Goal: Information Seeking & Learning: Learn about a topic

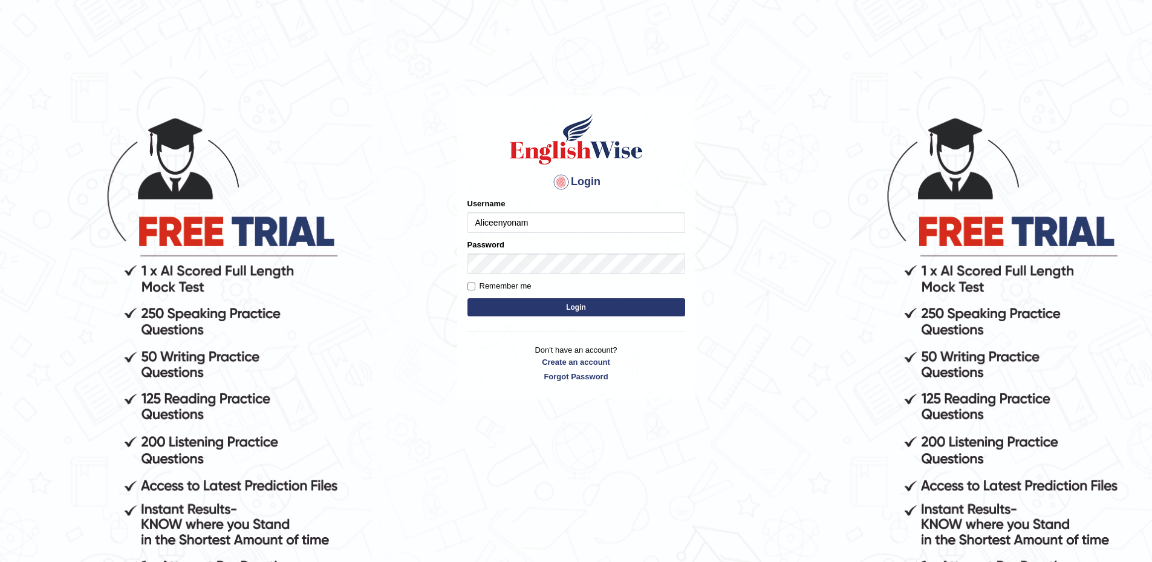
type input "Aliceenyonam"
click at [467, 298] on button "Login" at bounding box center [576, 307] width 218 height 18
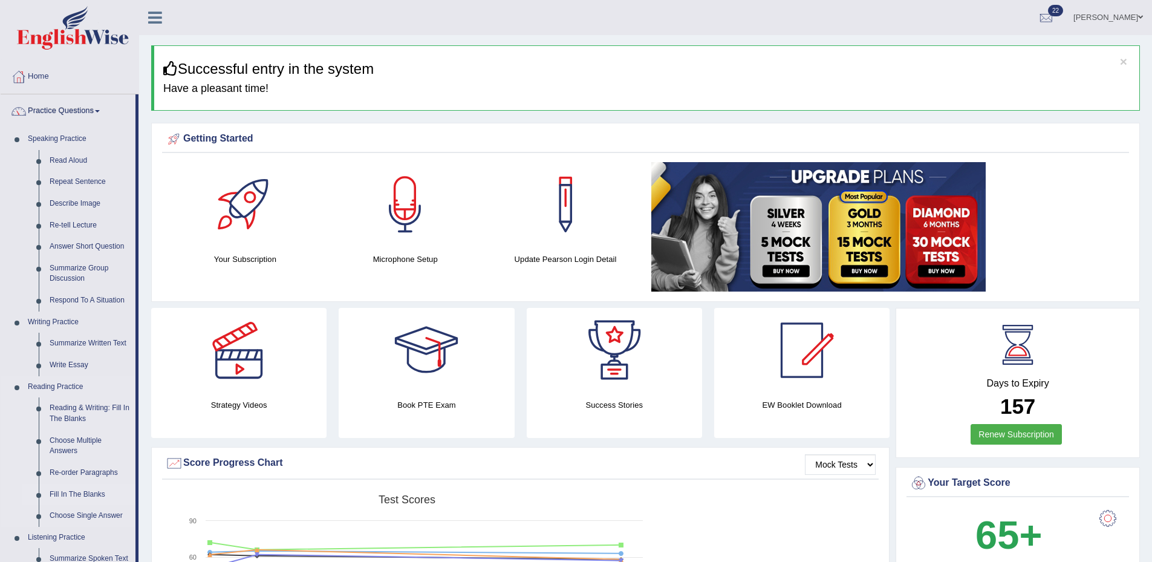
click at [69, 490] on link "Fill In The Blanks" at bounding box center [89, 495] width 91 height 22
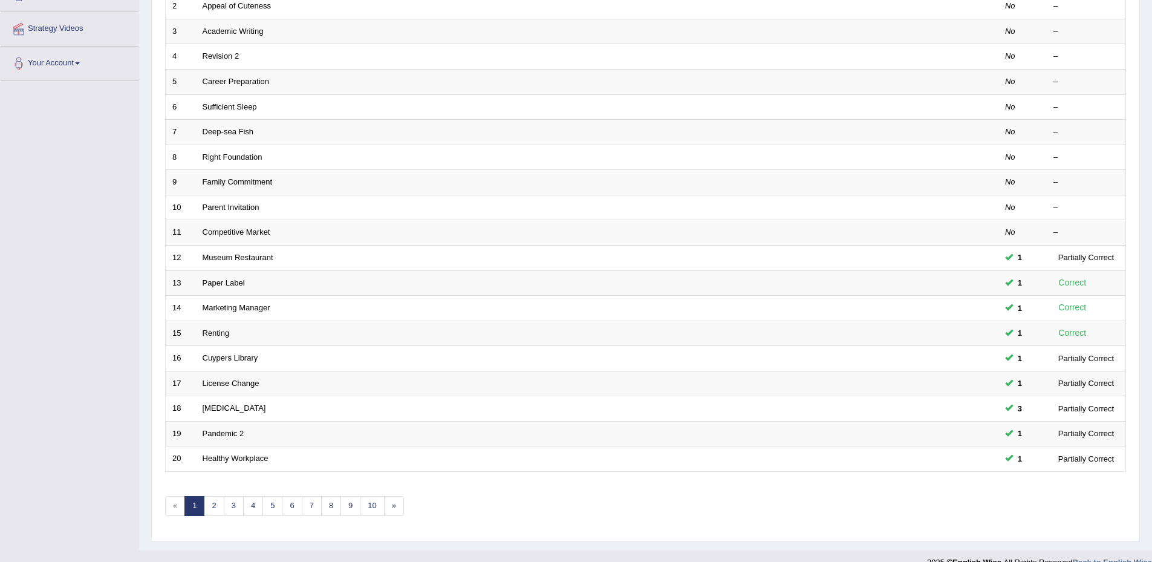
scroll to position [239, 0]
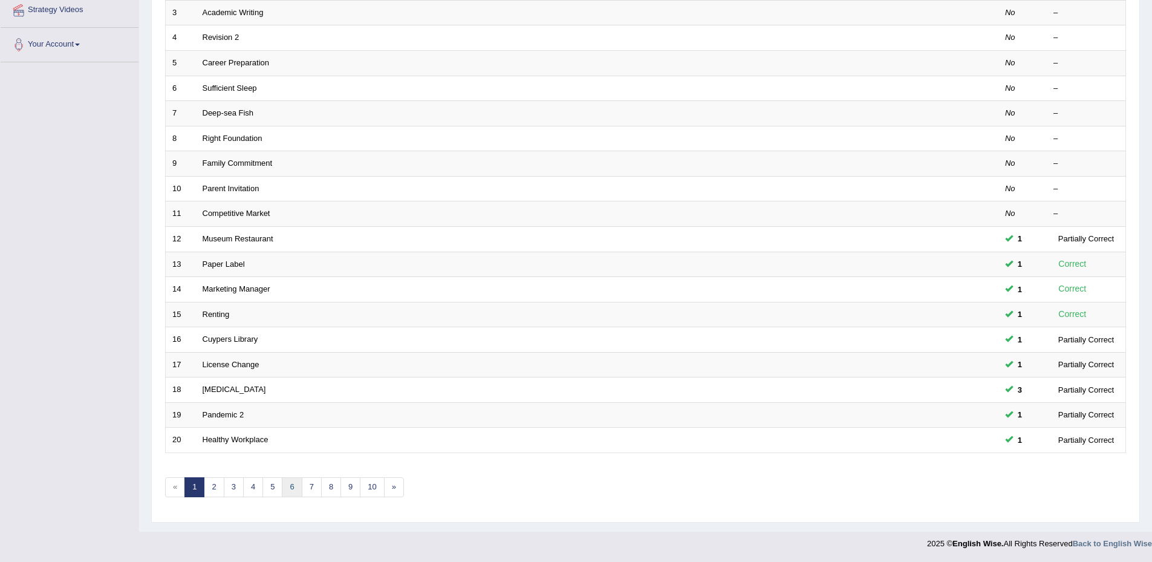
click at [293, 484] on link "6" at bounding box center [292, 487] width 20 height 20
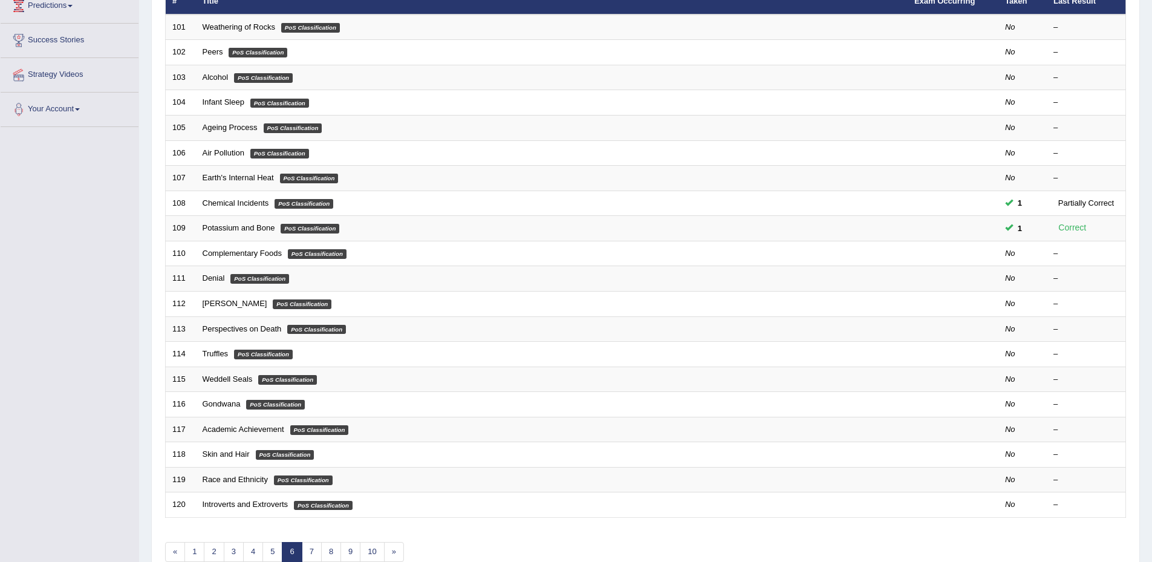
scroll to position [239, 0]
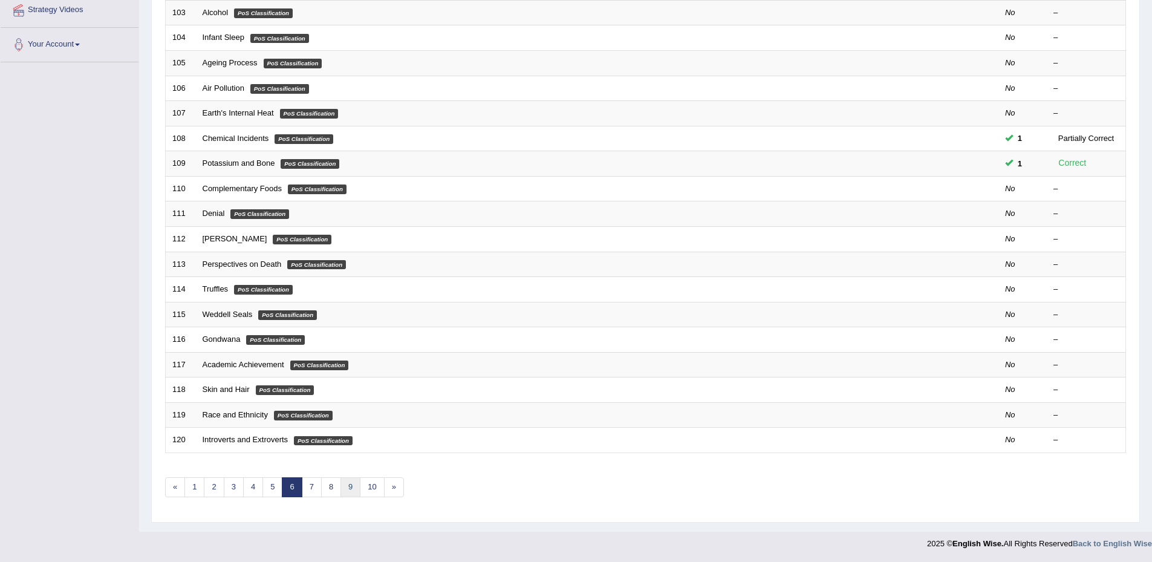
click at [352, 485] on link "9" at bounding box center [350, 487] width 20 height 20
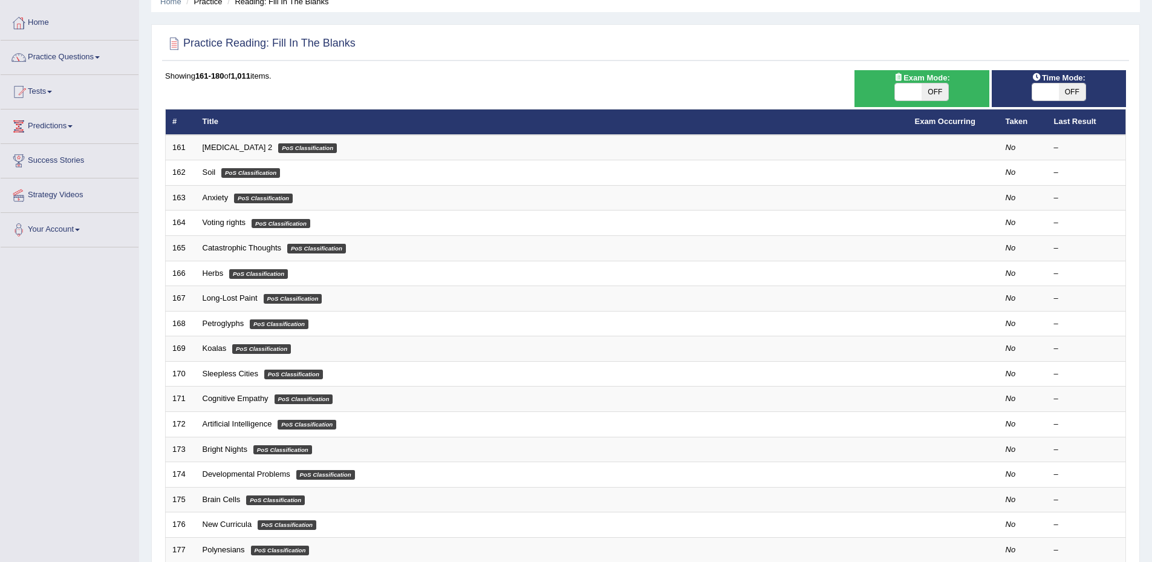
scroll to position [239, 0]
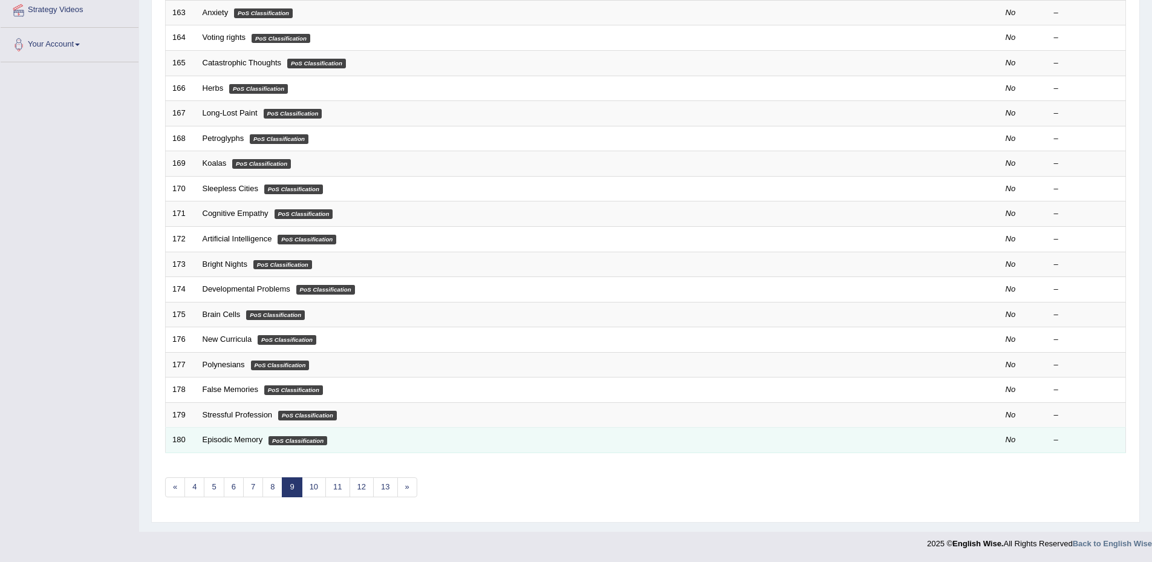
click at [273, 435] on td "Episodic Memory PoS Classification" at bounding box center [552, 439] width 712 height 25
click at [253, 439] on link "Episodic Memory" at bounding box center [233, 439] width 60 height 9
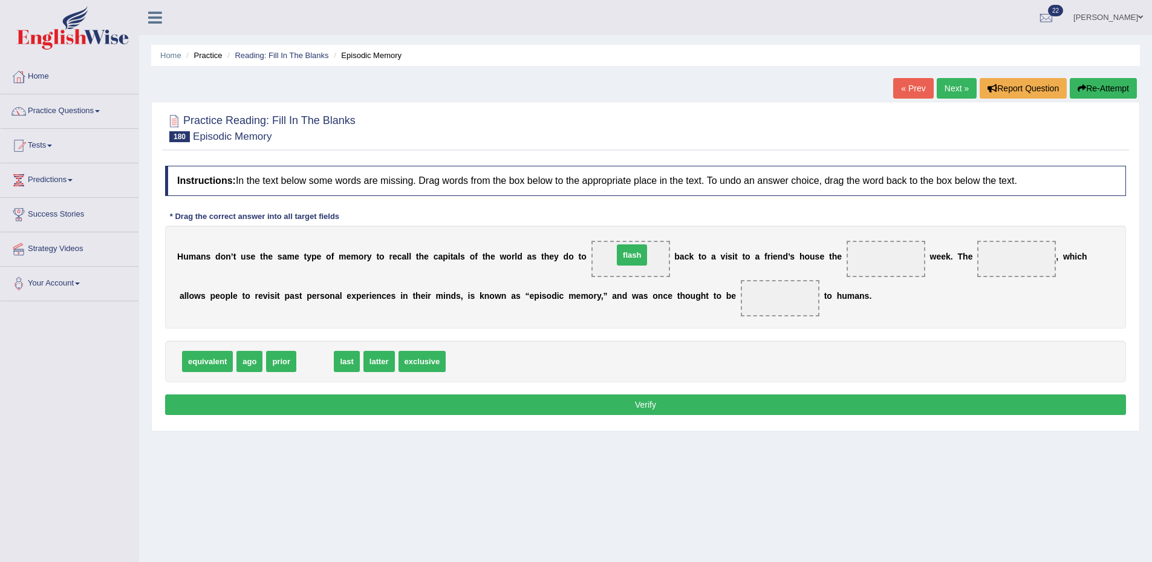
drag, startPoint x: 314, startPoint y: 362, endPoint x: 631, endPoint y: 255, distance: 334.2
click at [349, 357] on span "latter" at bounding box center [344, 361] width 31 height 21
drag, startPoint x: 306, startPoint y: 365, endPoint x: 885, endPoint y: 258, distance: 588.4
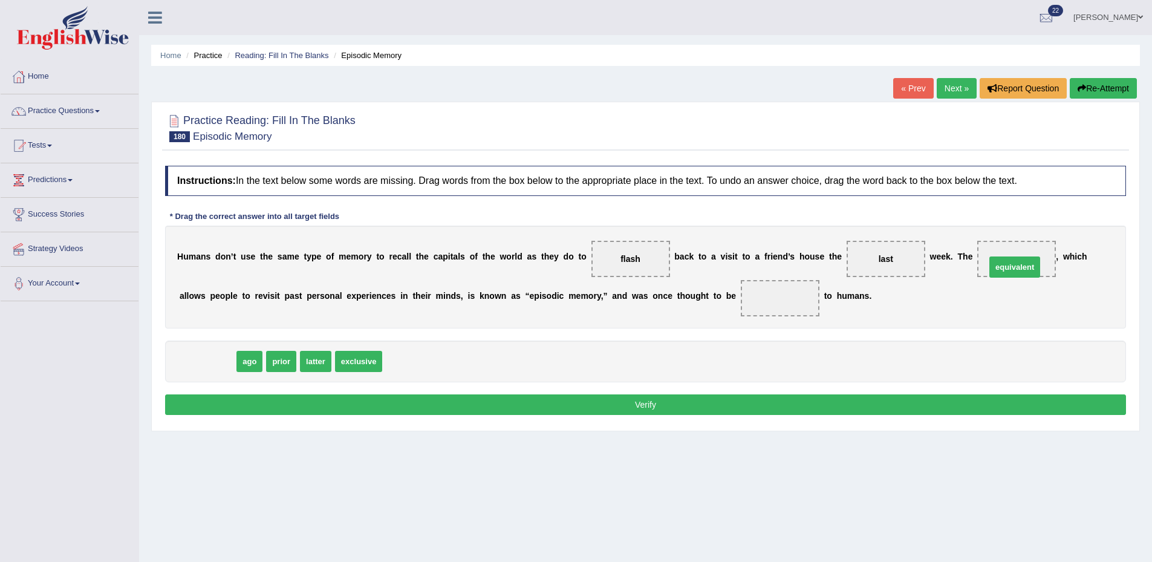
drag, startPoint x: 195, startPoint y: 365, endPoint x: 1002, endPoint y: 270, distance: 812.5
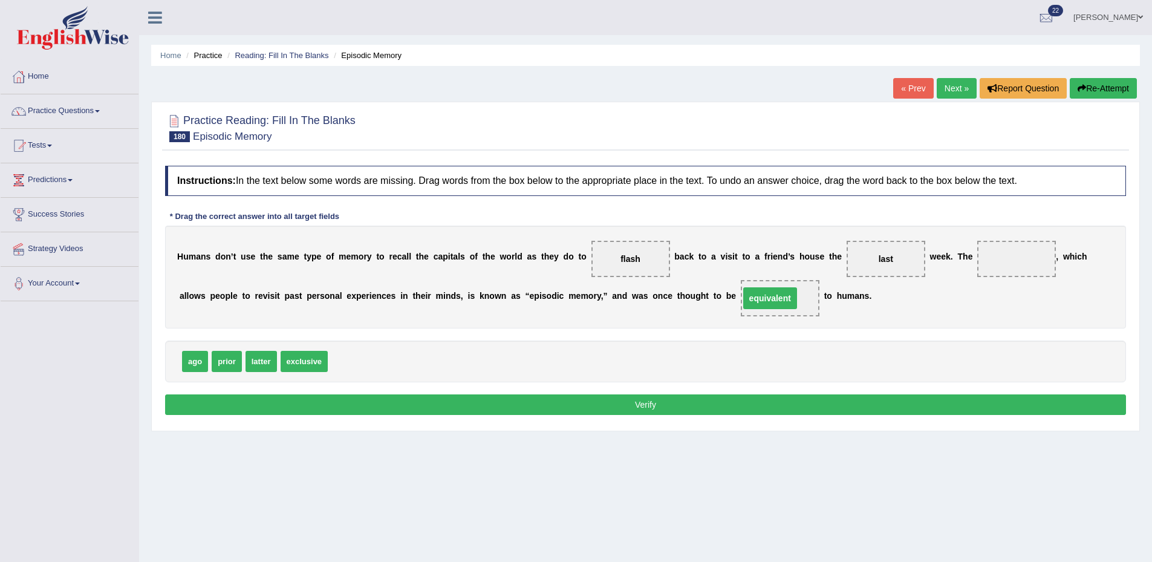
drag, startPoint x: 1012, startPoint y: 254, endPoint x: 765, endPoint y: 293, distance: 249.8
drag, startPoint x: 232, startPoint y: 360, endPoint x: 296, endPoint y: 383, distance: 68.3
click at [339, 401] on span "prior" at bounding box center [352, 411] width 30 height 21
drag, startPoint x: 259, startPoint y: 363, endPoint x: 1002, endPoint y: 262, distance: 749.9
click at [388, 403] on button "Verify" at bounding box center [645, 404] width 961 height 21
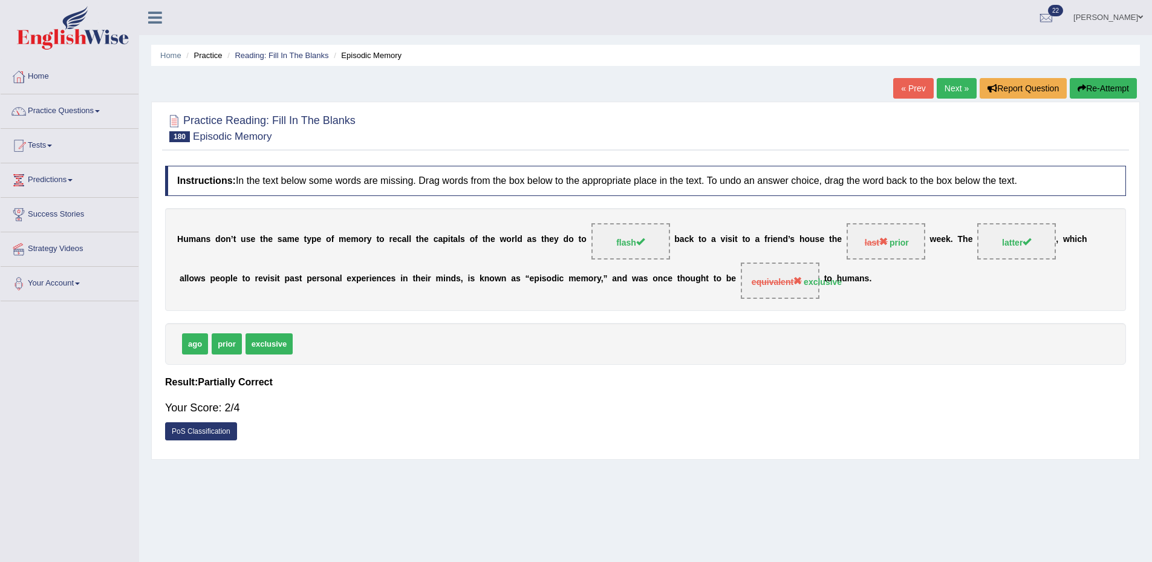
click at [950, 89] on link "Next »" at bounding box center [956, 88] width 40 height 21
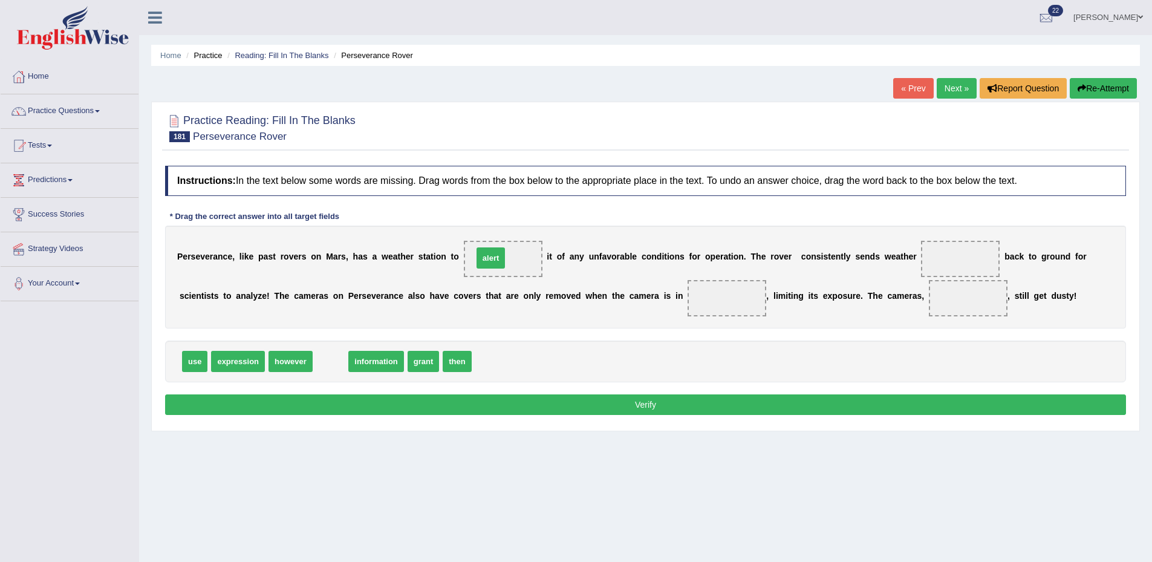
drag, startPoint x: 322, startPoint y: 360, endPoint x: 482, endPoint y: 257, distance: 190.7
drag, startPoint x: 340, startPoint y: 363, endPoint x: 964, endPoint y: 259, distance: 631.9
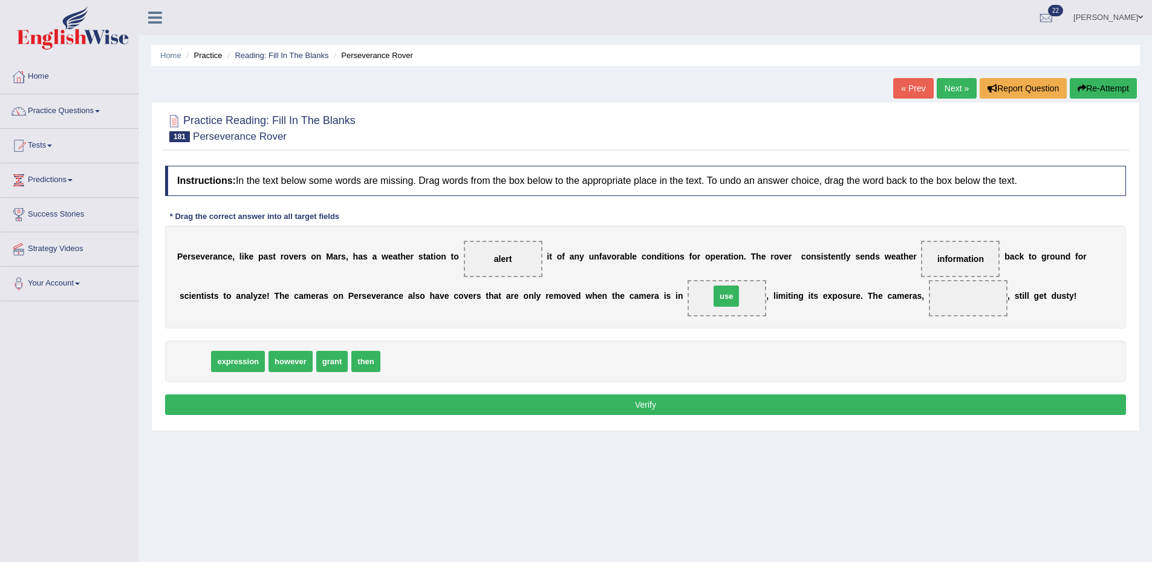
drag, startPoint x: 190, startPoint y: 363, endPoint x: 722, endPoint y: 298, distance: 535.4
drag, startPoint x: 266, startPoint y: 358, endPoint x: 962, endPoint y: 292, distance: 698.9
click at [763, 407] on button "Verify" at bounding box center [645, 404] width 961 height 21
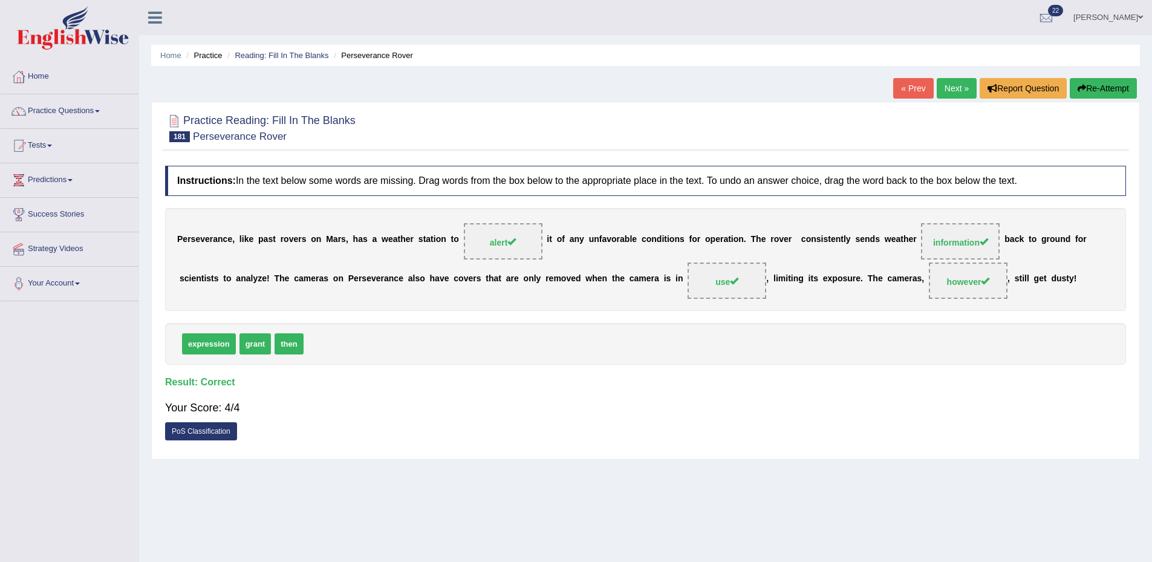
click at [949, 88] on link "Next »" at bounding box center [956, 88] width 40 height 21
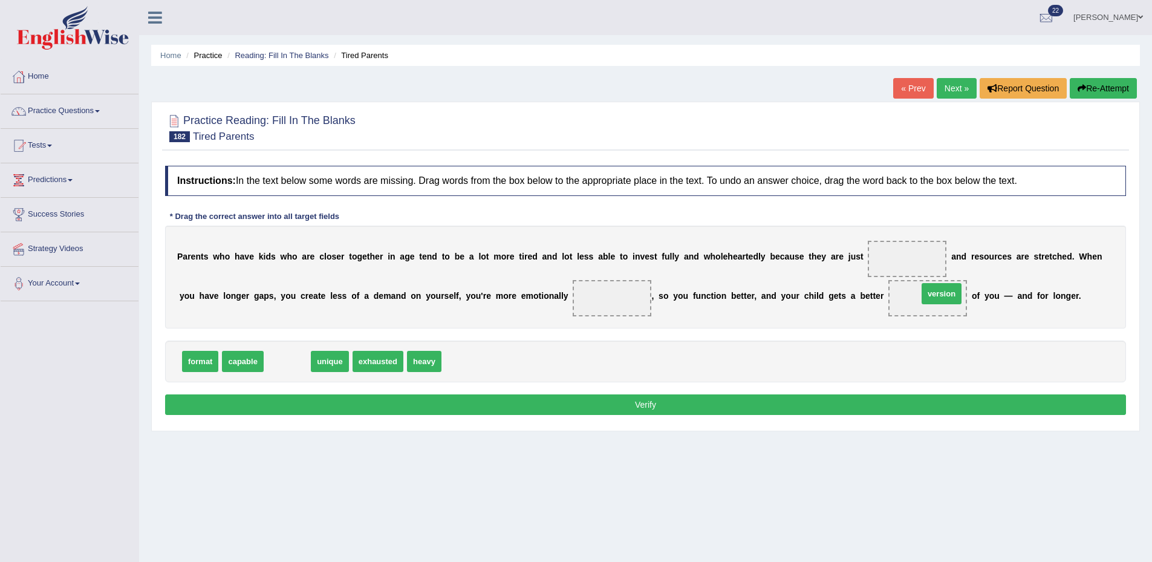
drag, startPoint x: 287, startPoint y: 363, endPoint x: 941, endPoint y: 295, distance: 657.6
drag, startPoint x: 278, startPoint y: 362, endPoint x: 592, endPoint y: 301, distance: 320.2
drag, startPoint x: 294, startPoint y: 363, endPoint x: 909, endPoint y: 254, distance: 624.5
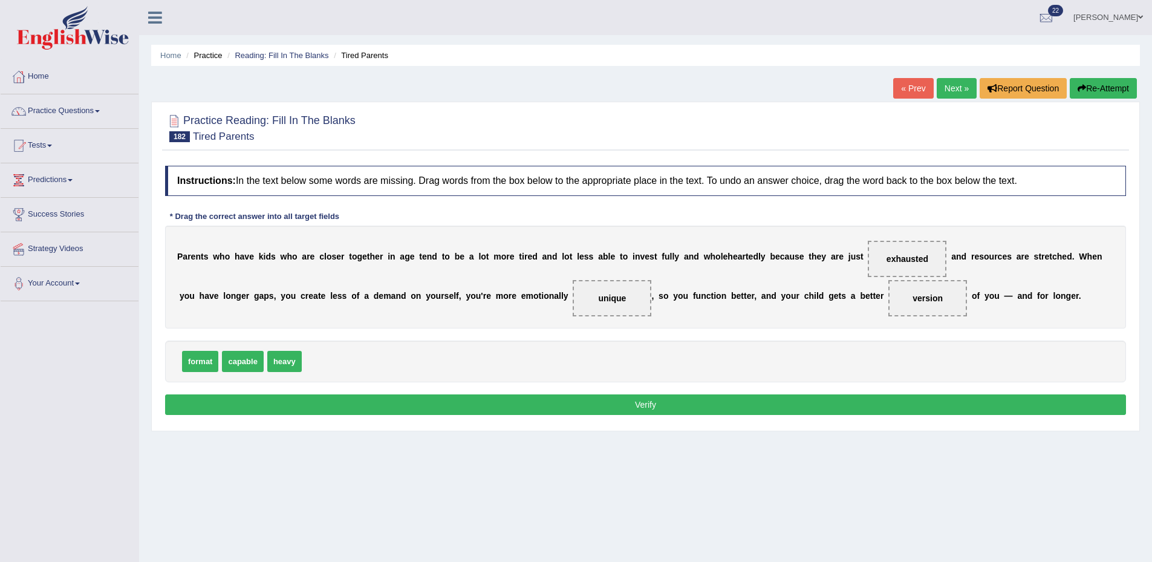
click at [727, 410] on button "Verify" at bounding box center [645, 404] width 961 height 21
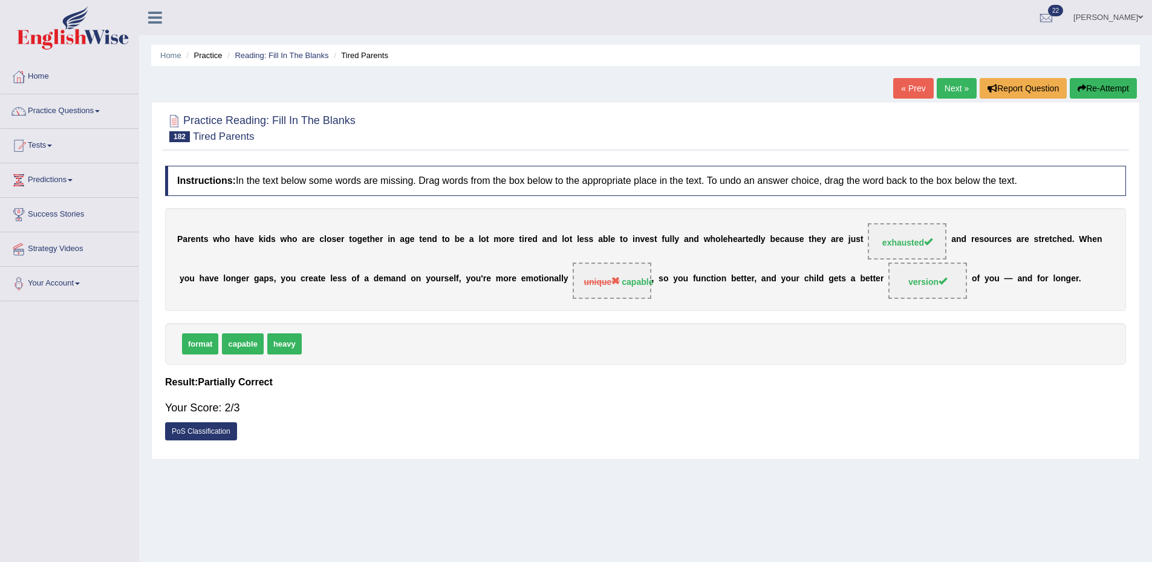
click at [952, 87] on link "Next »" at bounding box center [956, 88] width 40 height 21
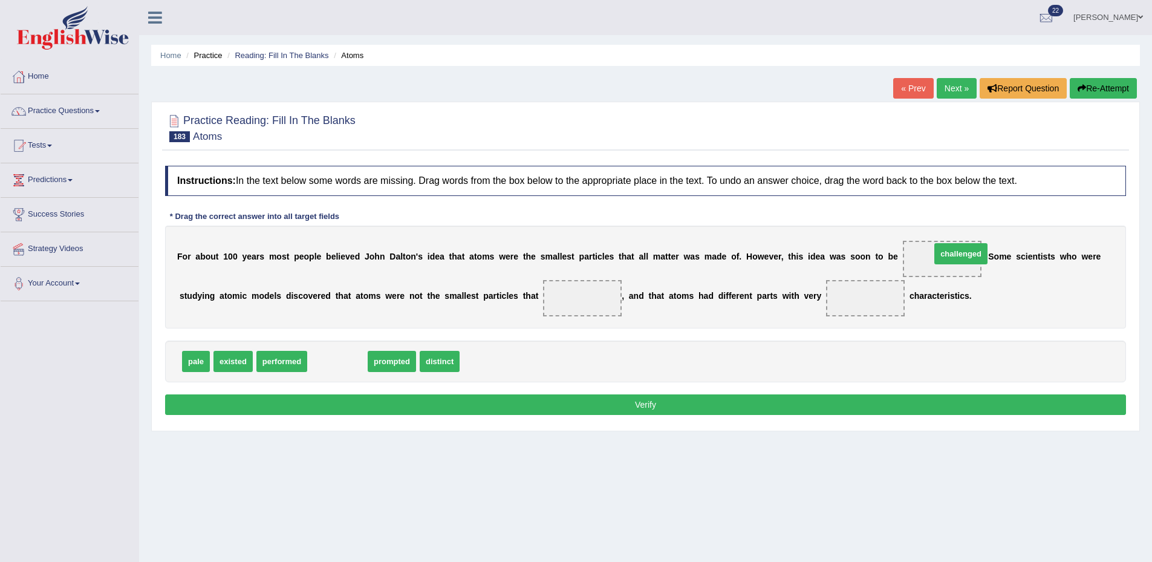
drag, startPoint x: 348, startPoint y: 360, endPoint x: 971, endPoint y: 253, distance: 632.5
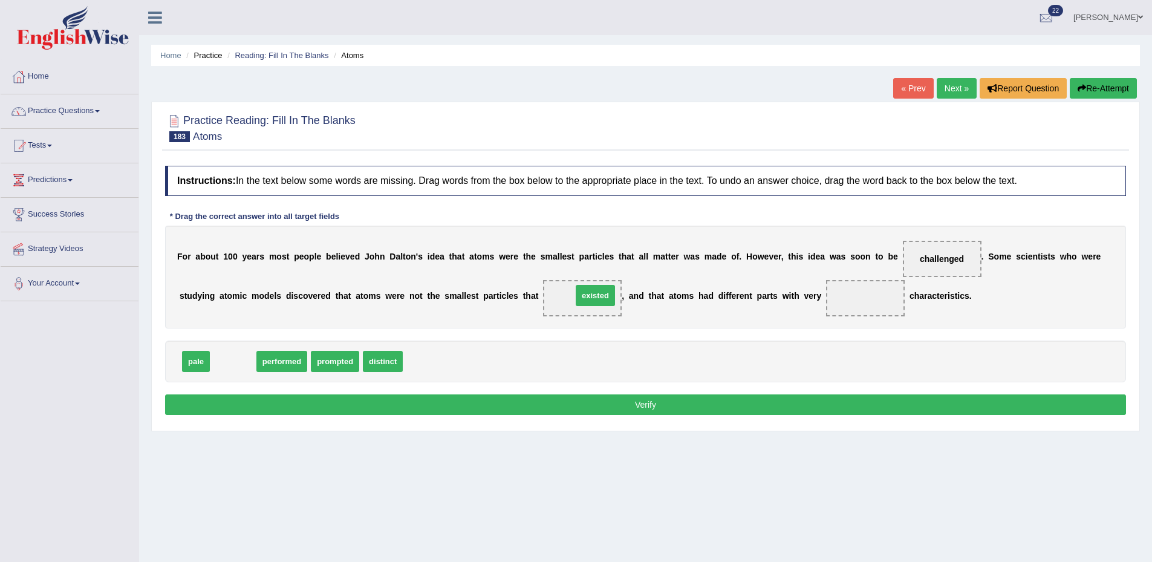
drag, startPoint x: 222, startPoint y: 362, endPoint x: 585, endPoint y: 296, distance: 368.1
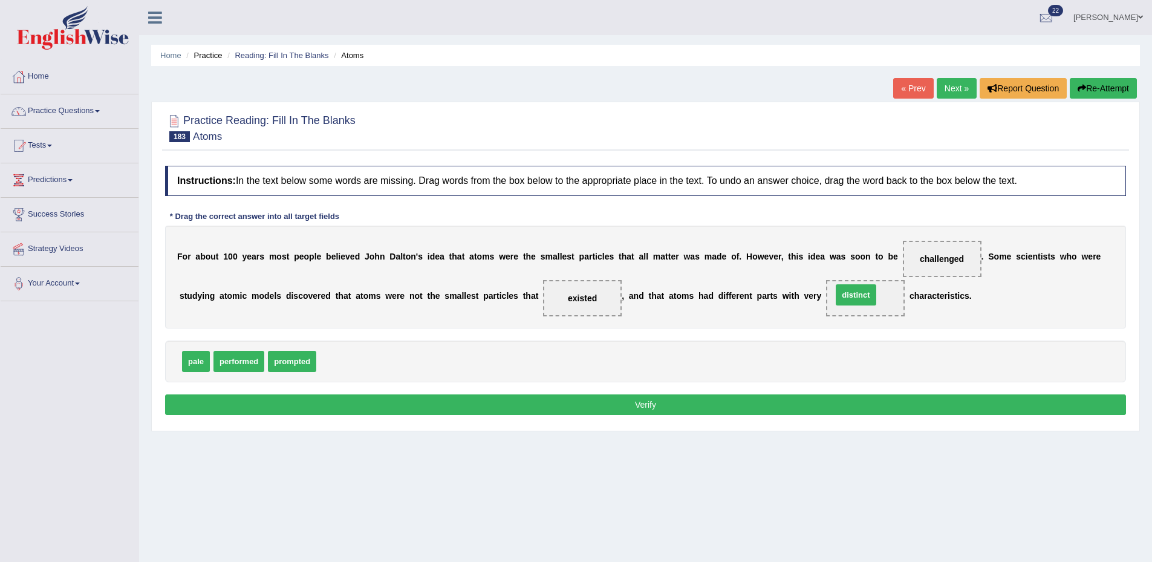
drag, startPoint x: 336, startPoint y: 362, endPoint x: 851, endPoint y: 295, distance: 519.9
click at [700, 406] on button "Verify" at bounding box center [645, 404] width 961 height 21
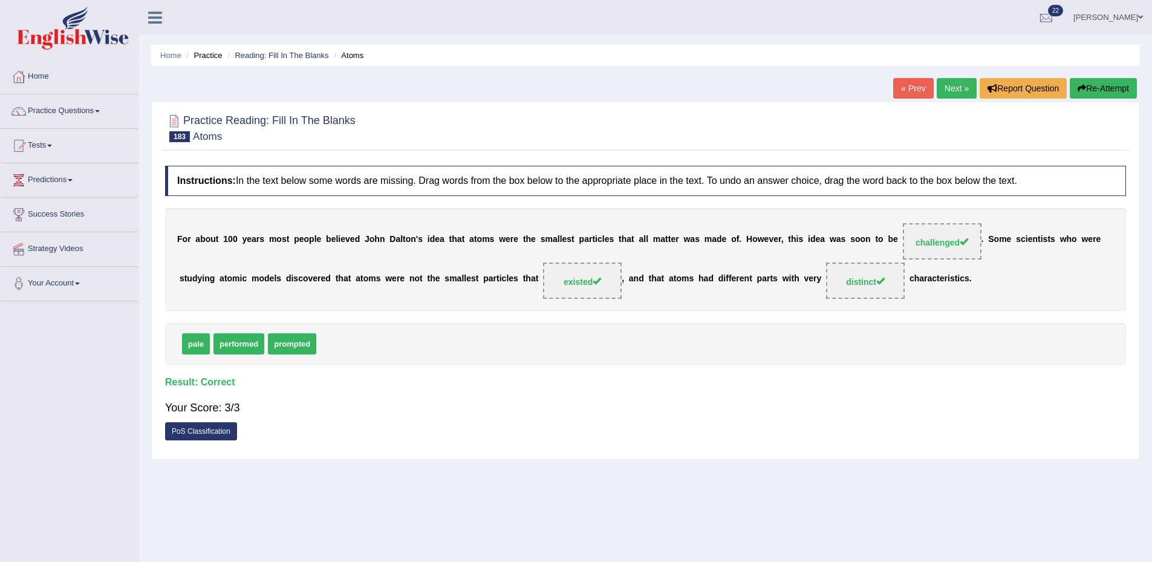
click at [945, 82] on link "Next »" at bounding box center [956, 88] width 40 height 21
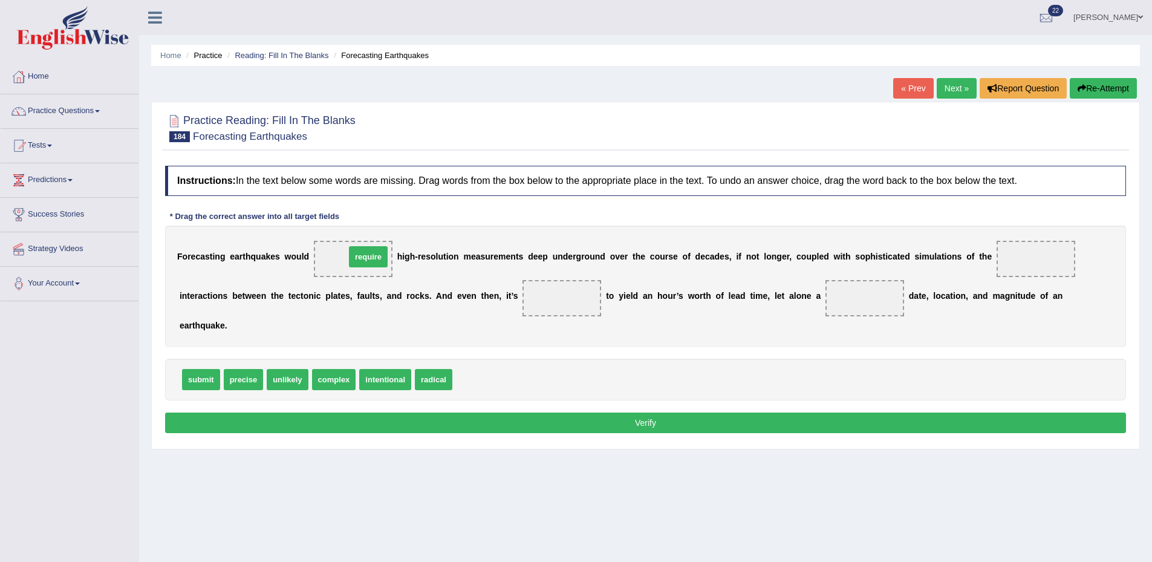
drag, startPoint x: 481, startPoint y: 377, endPoint x: 374, endPoint y: 253, distance: 164.2
drag, startPoint x: 233, startPoint y: 384, endPoint x: 858, endPoint y: 300, distance: 631.3
drag, startPoint x: 281, startPoint y: 375, endPoint x: 980, endPoint y: 268, distance: 707.7
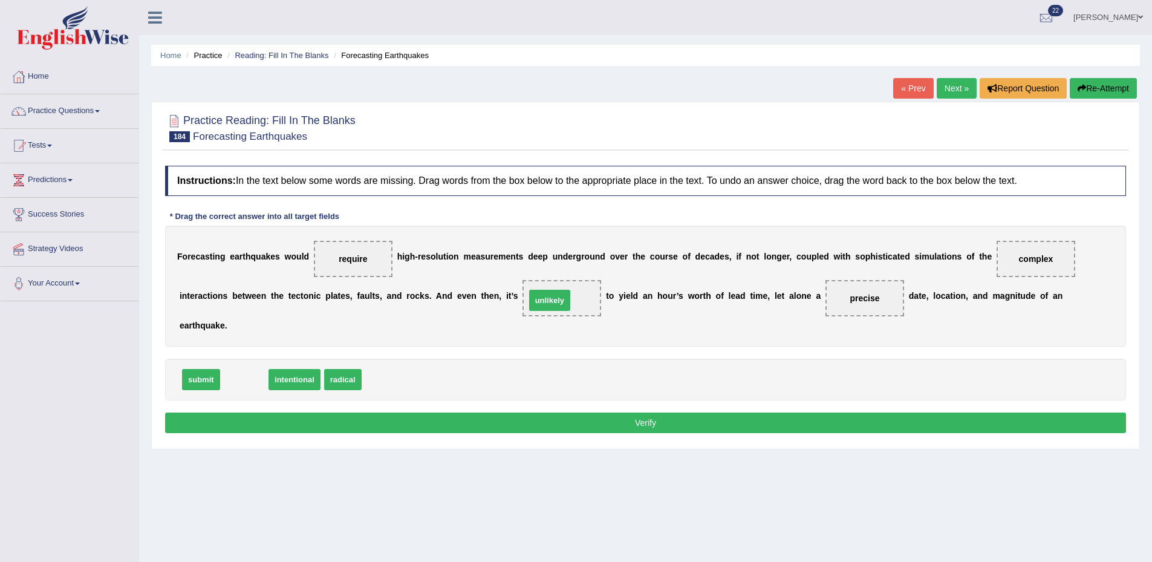
drag, startPoint x: 250, startPoint y: 370, endPoint x: 556, endPoint y: 291, distance: 315.4
click at [525, 412] on button "Verify" at bounding box center [645, 422] width 961 height 21
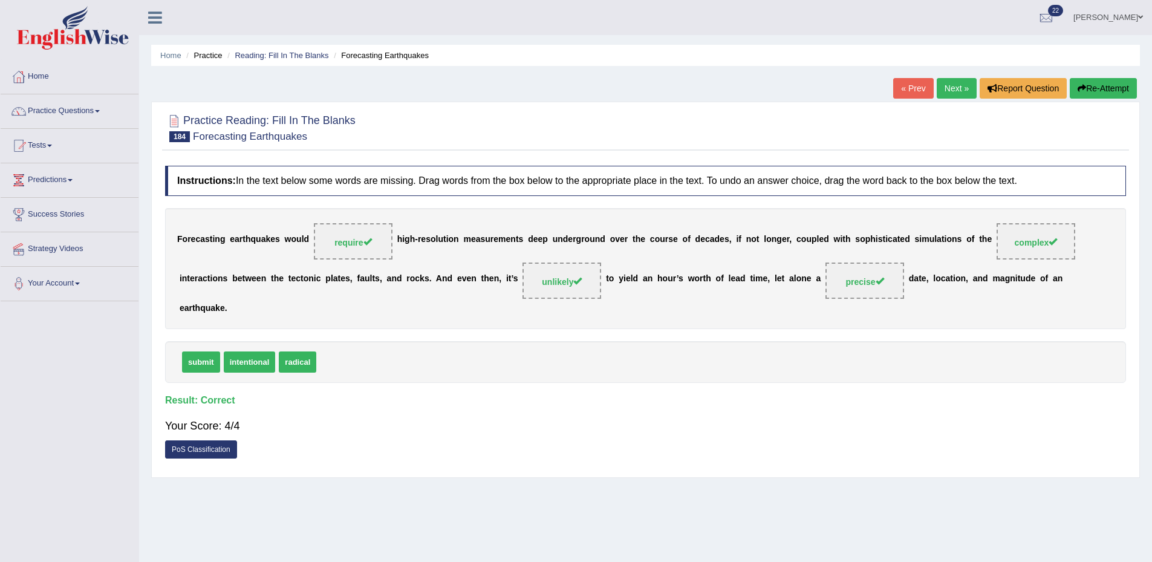
click at [944, 85] on link "Next »" at bounding box center [956, 88] width 40 height 21
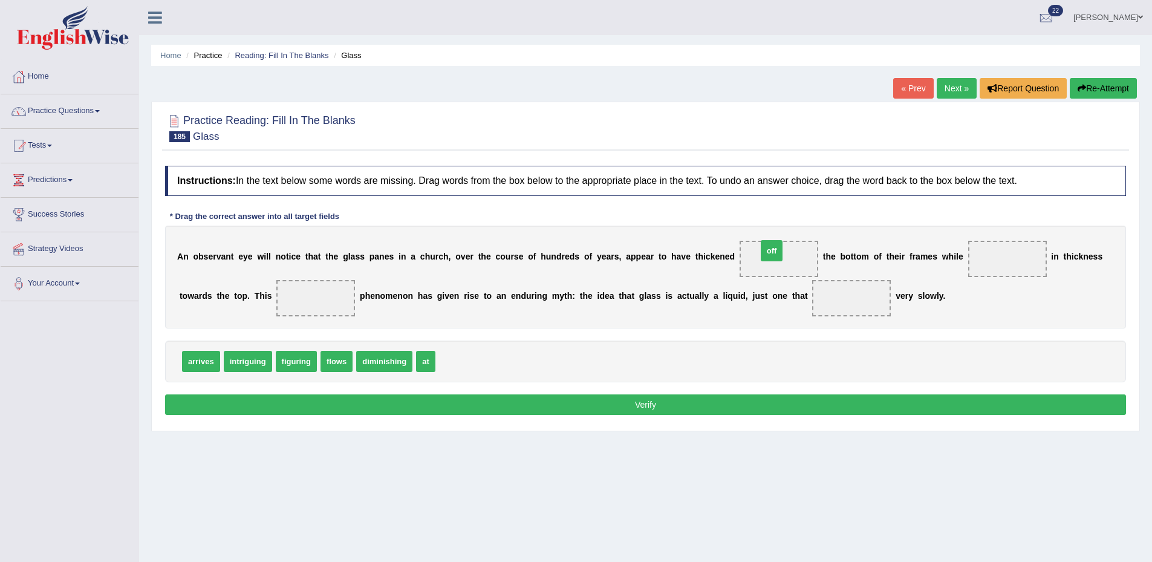
drag, startPoint x: 449, startPoint y: 357, endPoint x: 771, endPoint y: 247, distance: 340.1
drag, startPoint x: 300, startPoint y: 363, endPoint x: 1011, endPoint y: 261, distance: 718.8
drag, startPoint x: 296, startPoint y: 363, endPoint x: 306, endPoint y: 302, distance: 61.4
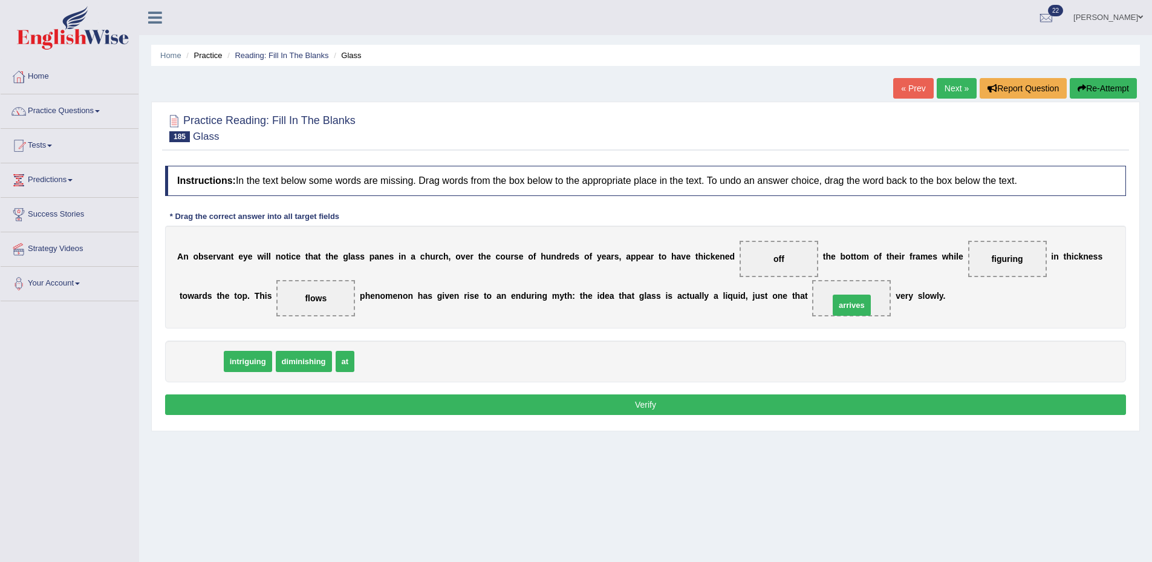
drag, startPoint x: 198, startPoint y: 366, endPoint x: 848, endPoint y: 310, distance: 652.9
click at [702, 406] on button "Verify" at bounding box center [645, 404] width 961 height 21
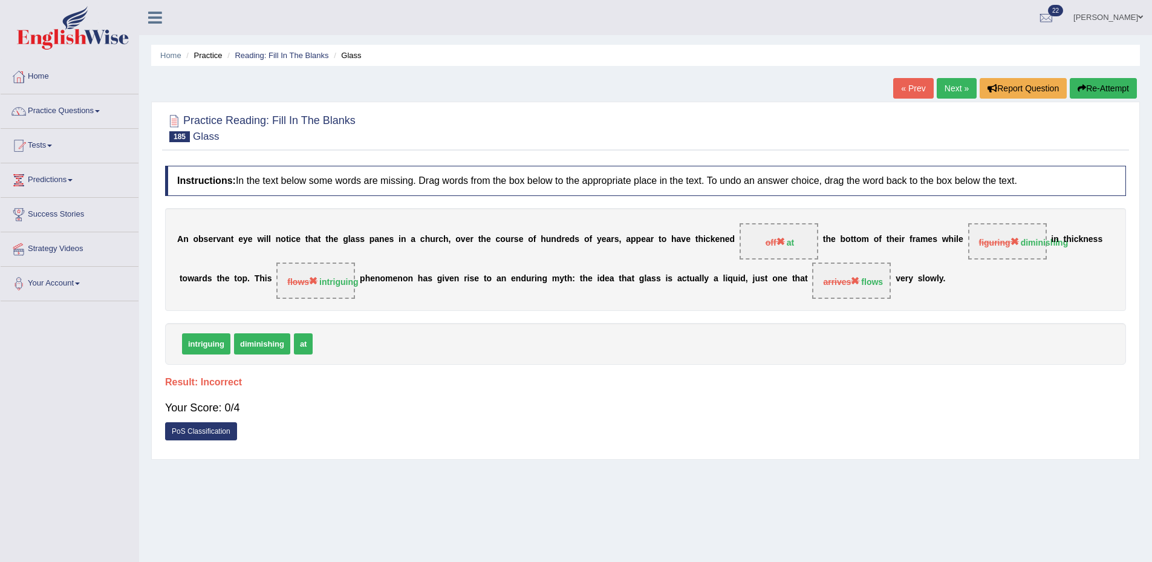
click at [952, 82] on link "Next »" at bounding box center [956, 88] width 40 height 21
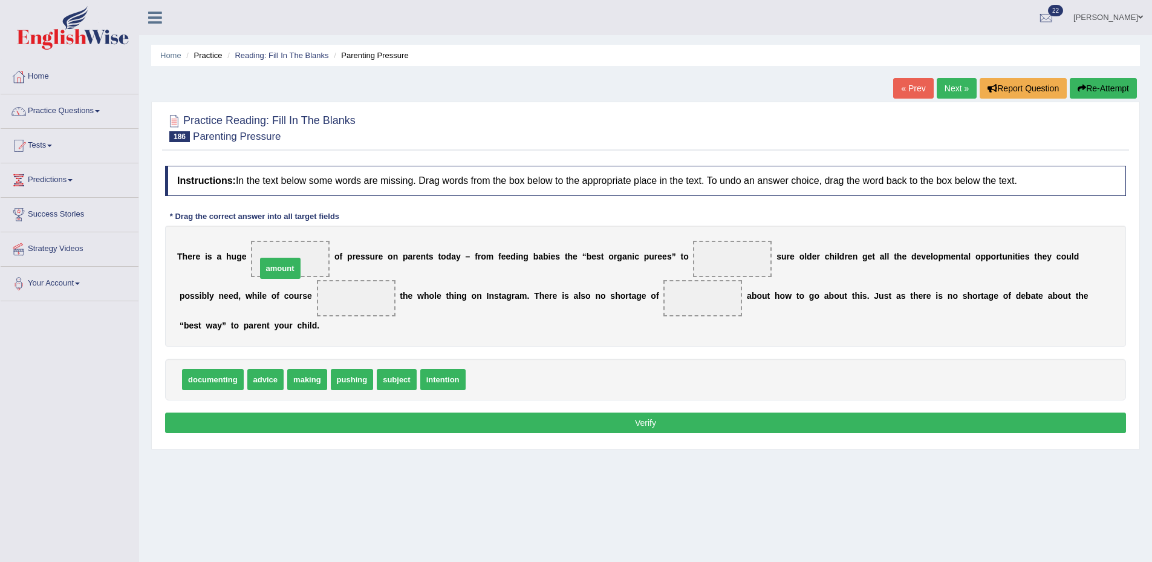
drag, startPoint x: 493, startPoint y: 381, endPoint x: 284, endPoint y: 270, distance: 236.9
drag, startPoint x: 305, startPoint y: 378, endPoint x: 712, endPoint y: 264, distance: 422.6
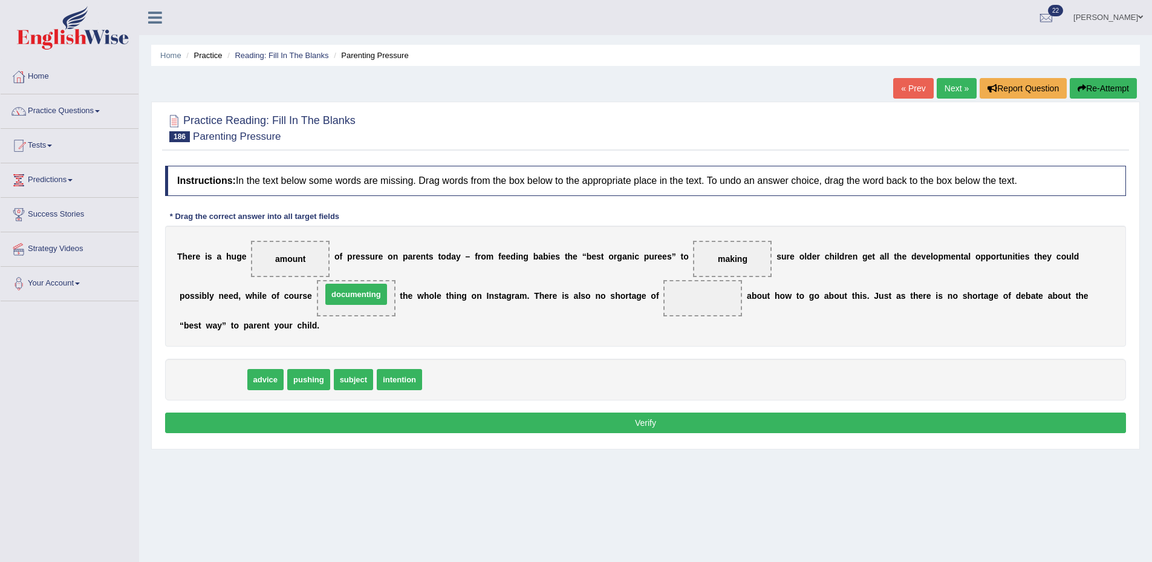
drag, startPoint x: 224, startPoint y: 378, endPoint x: 367, endPoint y: 293, distance: 166.7
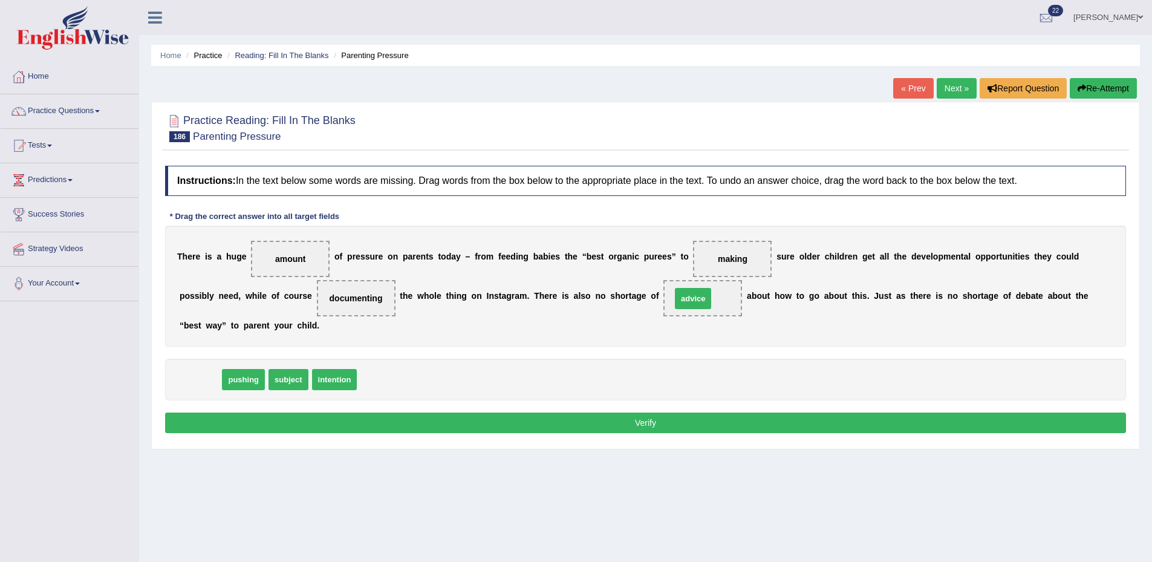
drag, startPoint x: 199, startPoint y: 382, endPoint x: 692, endPoint y: 301, distance: 499.3
drag, startPoint x: 207, startPoint y: 380, endPoint x: 343, endPoint y: 303, distance: 155.7
click at [326, 418] on button "Verify" at bounding box center [645, 422] width 961 height 21
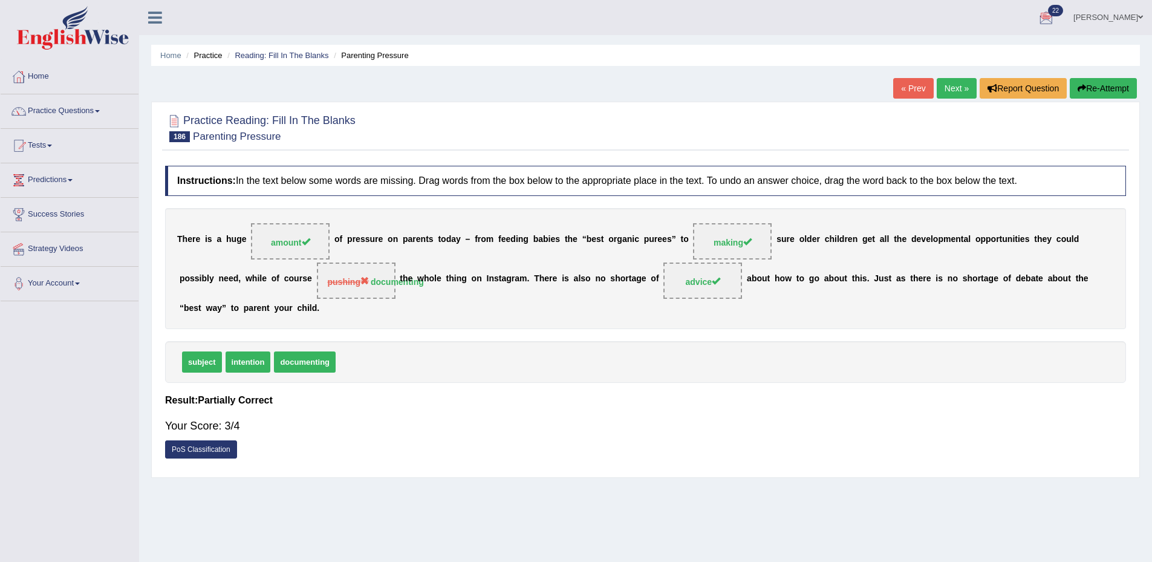
click at [942, 91] on link "Next »" at bounding box center [956, 88] width 40 height 21
